Goal: Find specific page/section: Find specific page/section

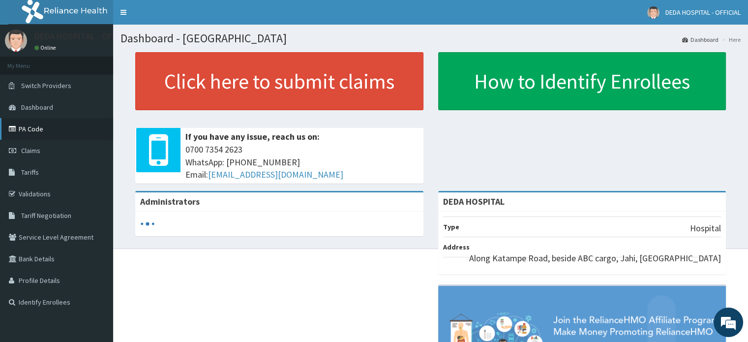
click at [25, 129] on link "PA Code" at bounding box center [56, 129] width 113 height 22
click at [33, 133] on link "PA Code" at bounding box center [56, 129] width 113 height 22
